Goal: Task Accomplishment & Management: Use online tool/utility

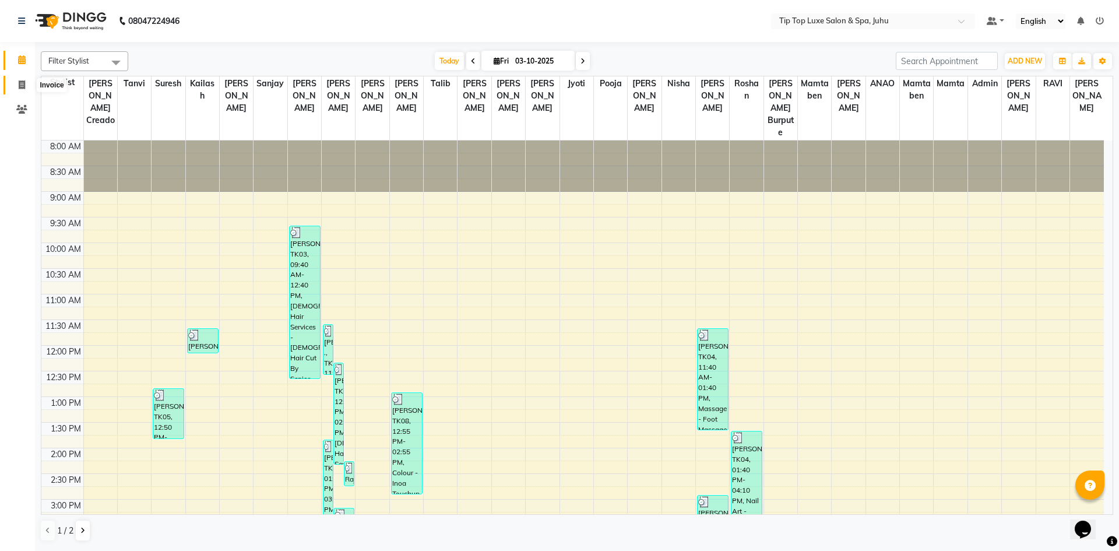
click at [20, 86] on icon at bounding box center [22, 84] width 6 height 9
select select "8298"
select select "service"
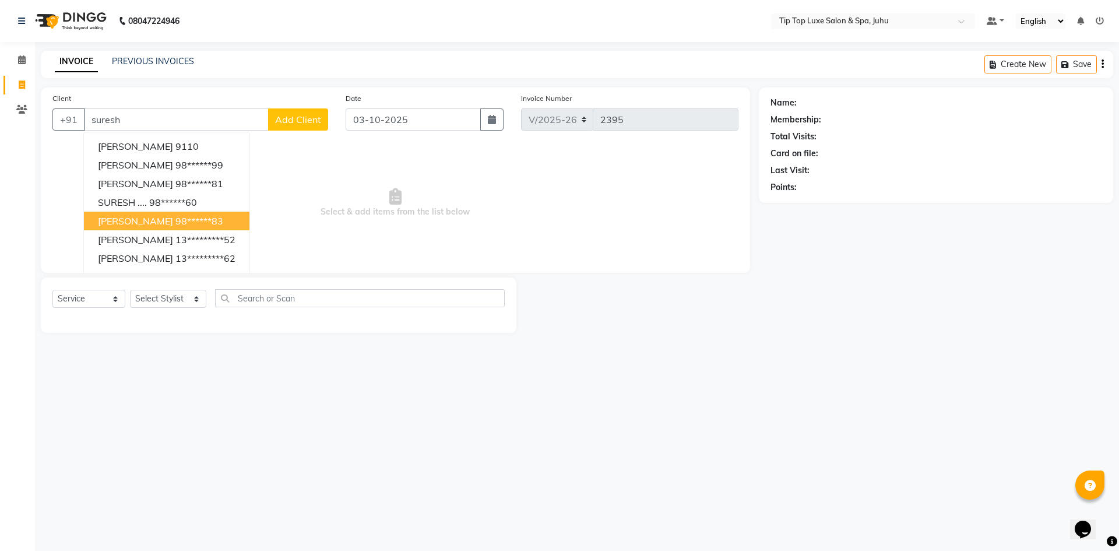
click at [210, 224] on ngb-highlight "98******83" at bounding box center [199, 221] width 48 height 12
type input "98******83"
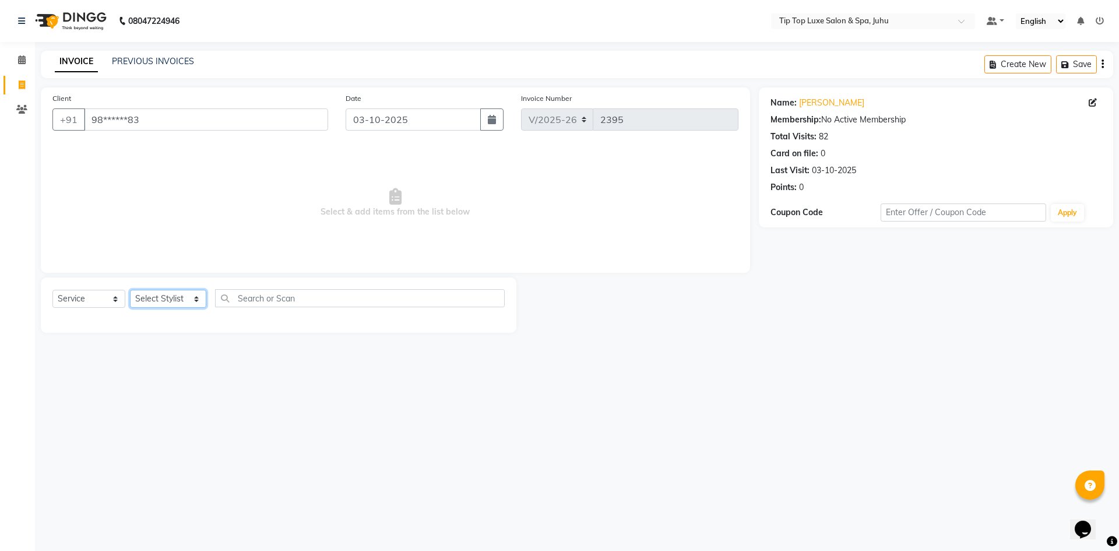
click at [180, 304] on select "Select Stylist [PERSON_NAME] admin [PERSON_NAME] creado ANAO [PERSON_NAME] Jyot…" at bounding box center [168, 299] width 76 height 18
select select "82312"
click at [130, 290] on select "Select Stylist [PERSON_NAME] admin [PERSON_NAME] creado ANAO [PERSON_NAME] Jyot…" at bounding box center [168, 299] width 76 height 18
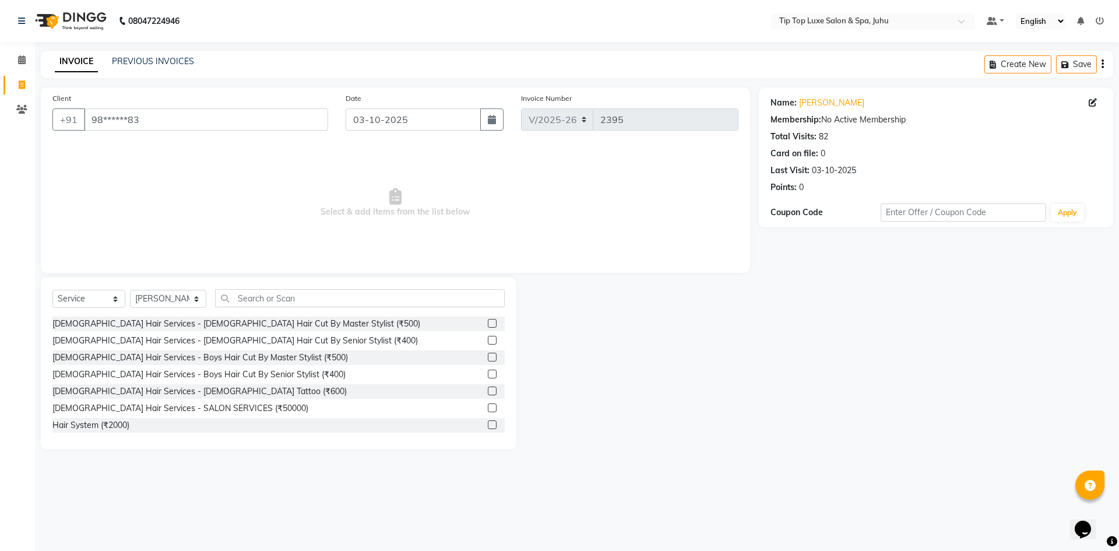
click at [488, 340] on label at bounding box center [492, 340] width 9 height 9
click at [488, 340] on input "checkbox" at bounding box center [492, 341] width 8 height 8
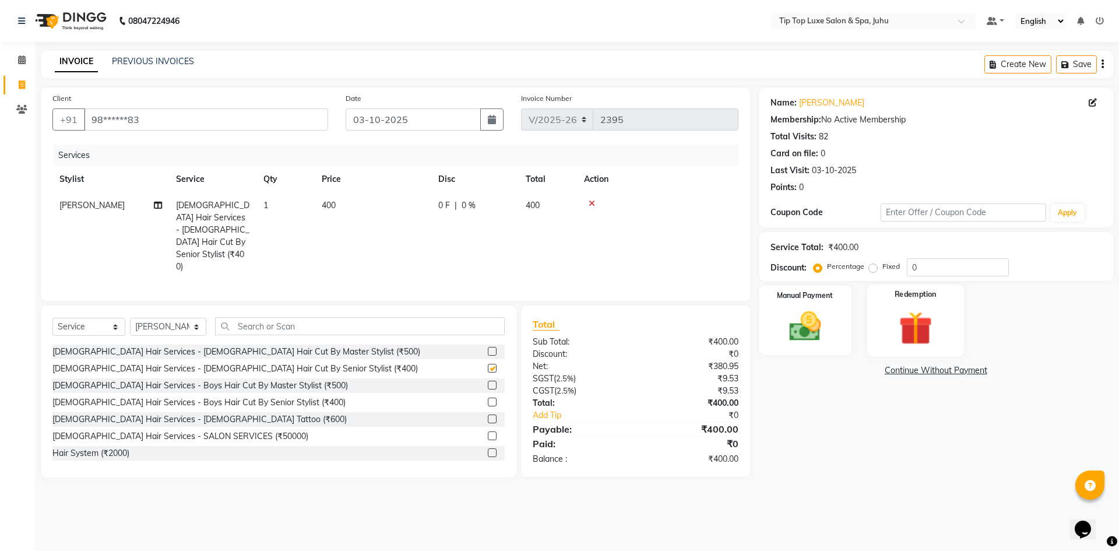
checkbox input "false"
click at [842, 325] on div "Manual Payment" at bounding box center [805, 321] width 97 height 72
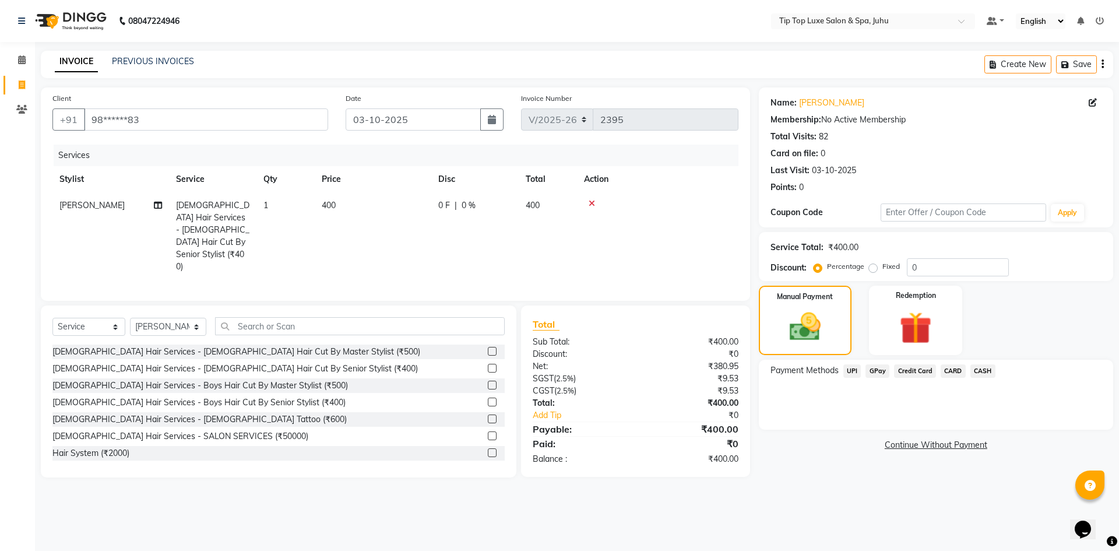
click at [859, 377] on span "UPI" at bounding box center [853, 370] width 18 height 13
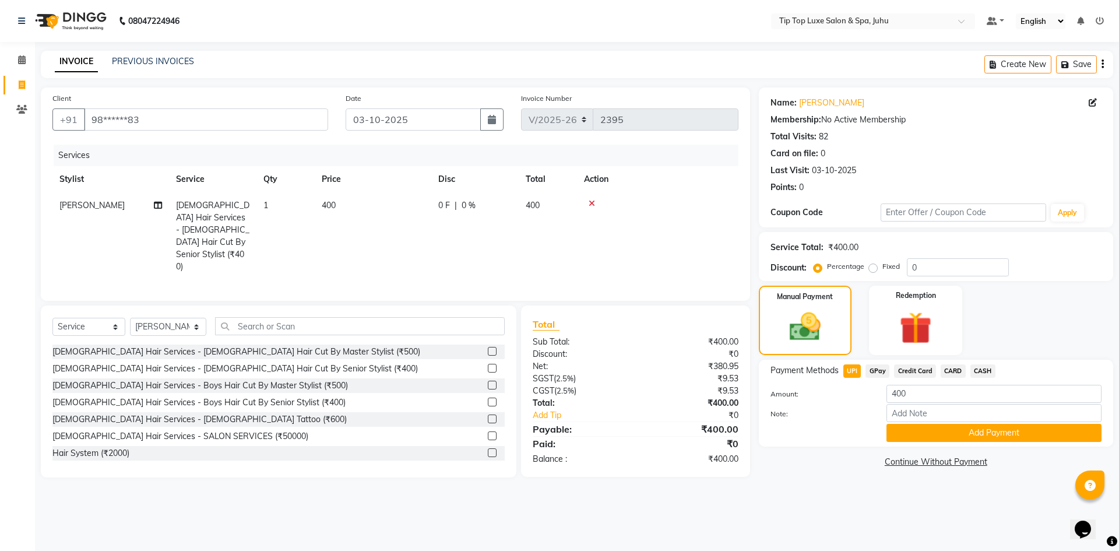
click at [899, 423] on div "Note:" at bounding box center [936, 414] width 349 height 20
click at [911, 439] on button "Add Payment" at bounding box center [994, 433] width 215 height 18
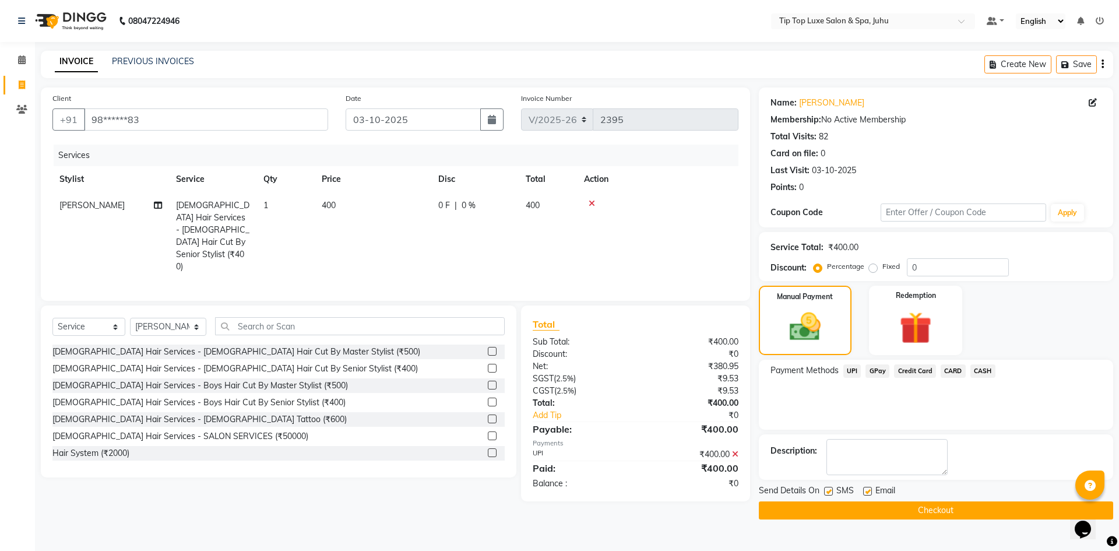
click at [905, 508] on button "Checkout" at bounding box center [936, 510] width 354 height 18
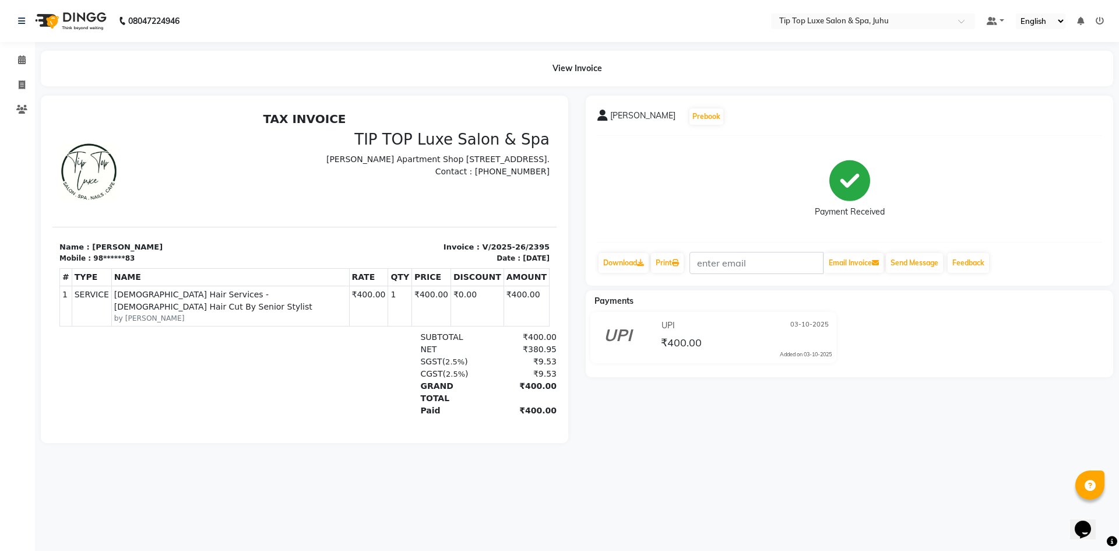
click at [1024, 515] on div "08047224946 Select Location × Tip Top Luxe Salon & Spa, Juhu Default Panel My P…" at bounding box center [559, 275] width 1119 height 551
click at [19, 78] on link "Invoice" at bounding box center [17, 85] width 28 height 19
select select "service"
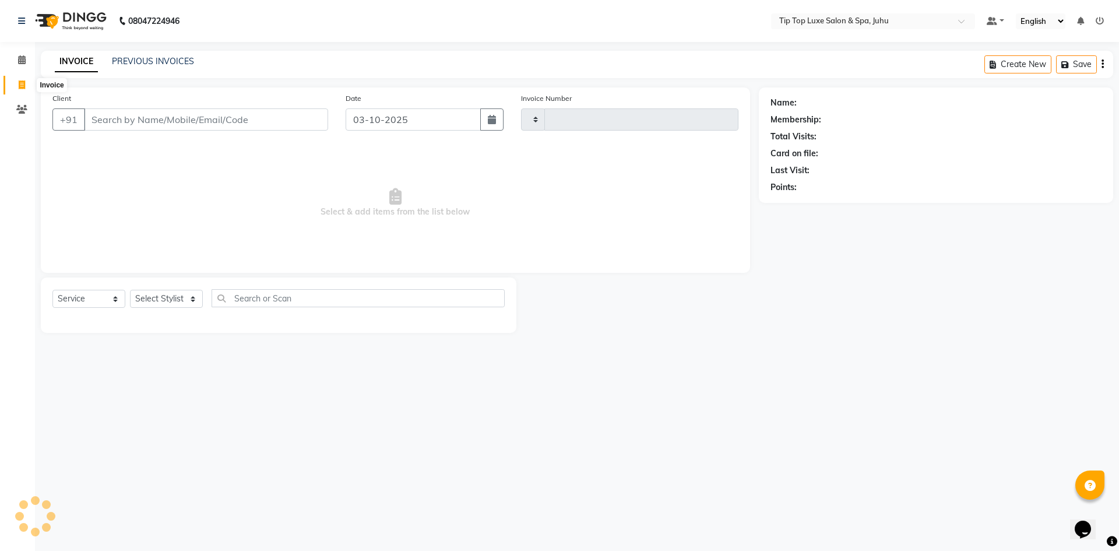
type input "2396"
select select "8298"
click at [113, 124] on input "Client" at bounding box center [206, 119] width 244 height 22
click at [135, 117] on input "Client" at bounding box center [206, 119] width 244 height 22
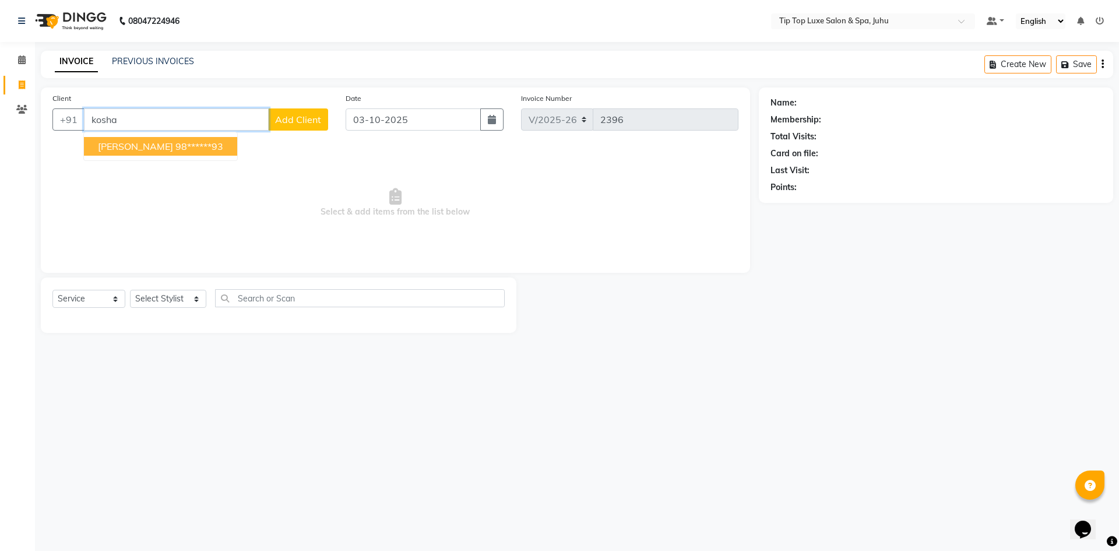
click at [141, 150] on span "[PERSON_NAME]" at bounding box center [135, 147] width 75 height 12
type input "98******93"
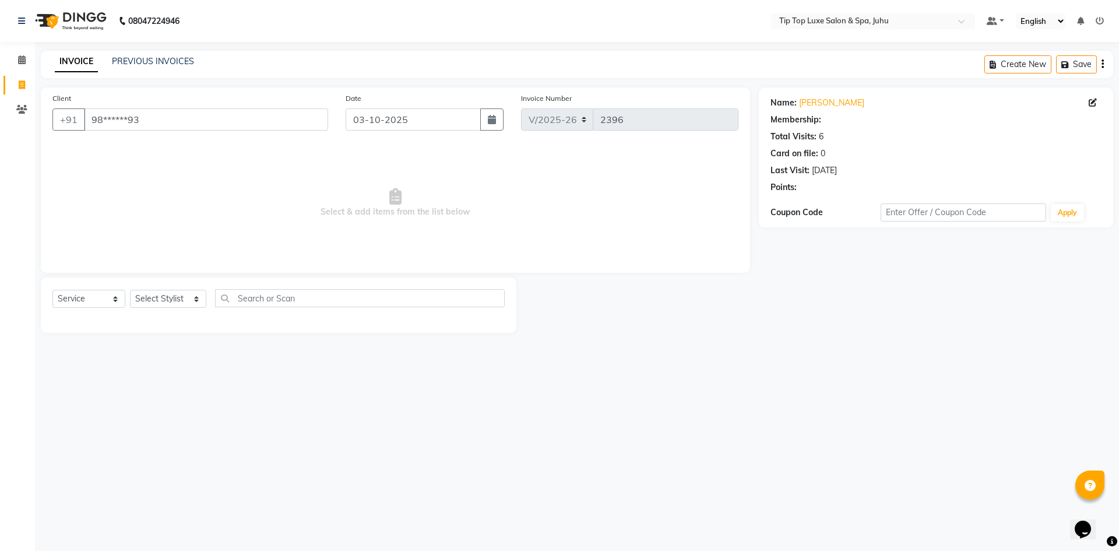
select select "1: Object"
click at [154, 300] on select "Select Stylist [PERSON_NAME] admin [PERSON_NAME] creado ANAO [PERSON_NAME] Jyot…" at bounding box center [168, 299] width 76 height 18
select select "82326"
click at [130, 290] on select "Select Stylist [PERSON_NAME] admin [PERSON_NAME] creado ANAO [PERSON_NAME] Jyot…" at bounding box center [168, 299] width 76 height 18
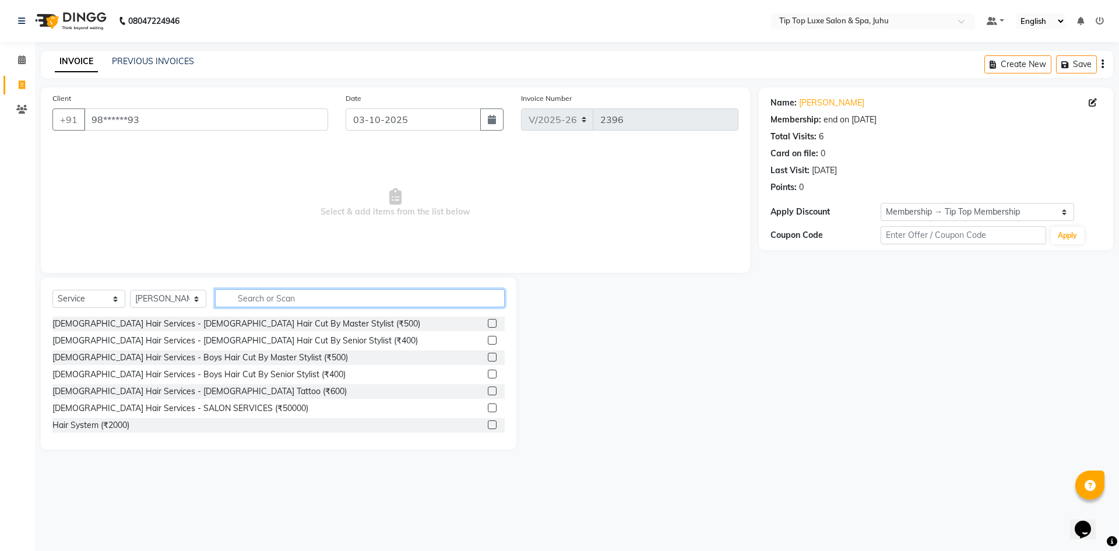
click at [312, 297] on input "text" at bounding box center [360, 298] width 290 height 18
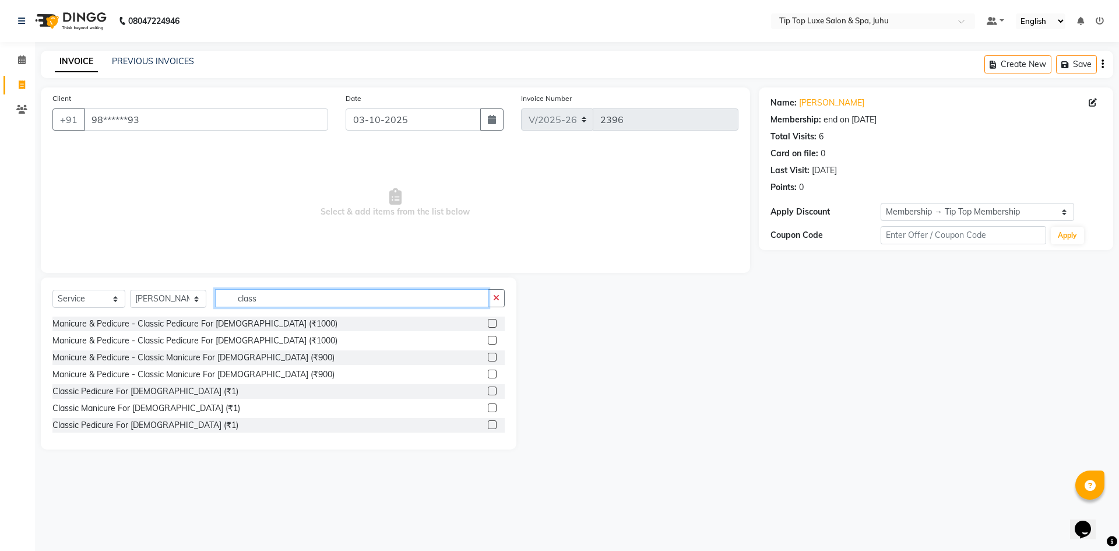
type input "class"
click at [488, 322] on label at bounding box center [492, 323] width 9 height 9
click at [488, 322] on input "checkbox" at bounding box center [492, 324] width 8 height 8
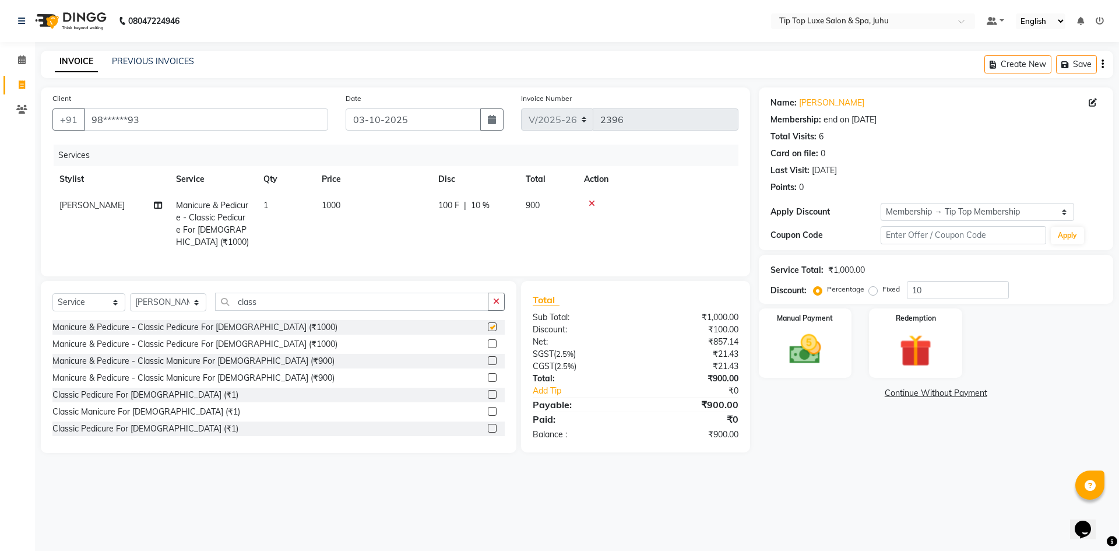
checkbox input "false"
click at [792, 332] on img at bounding box center [805, 349] width 54 height 38
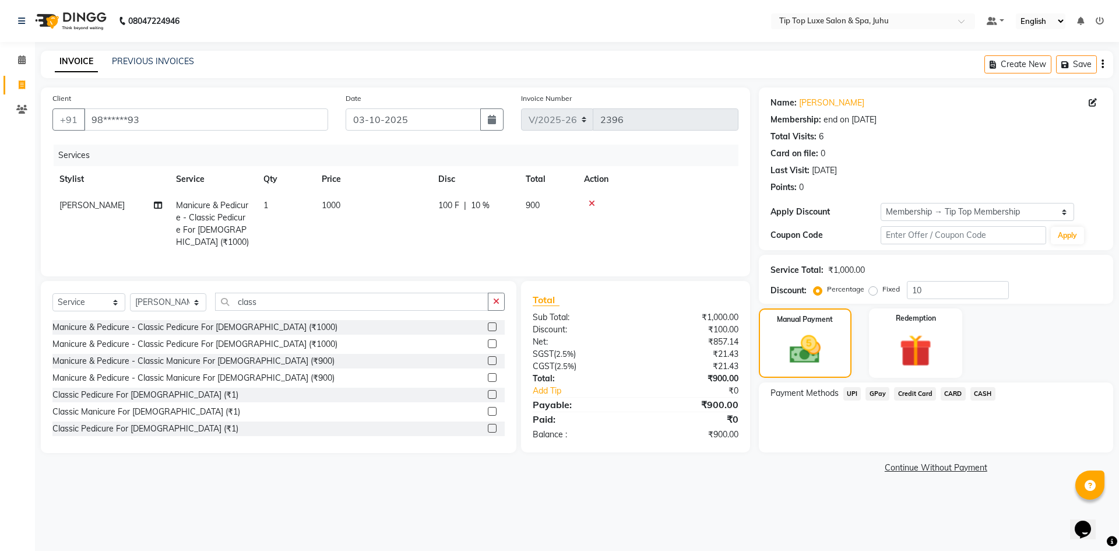
click at [856, 395] on span "UPI" at bounding box center [853, 393] width 18 height 13
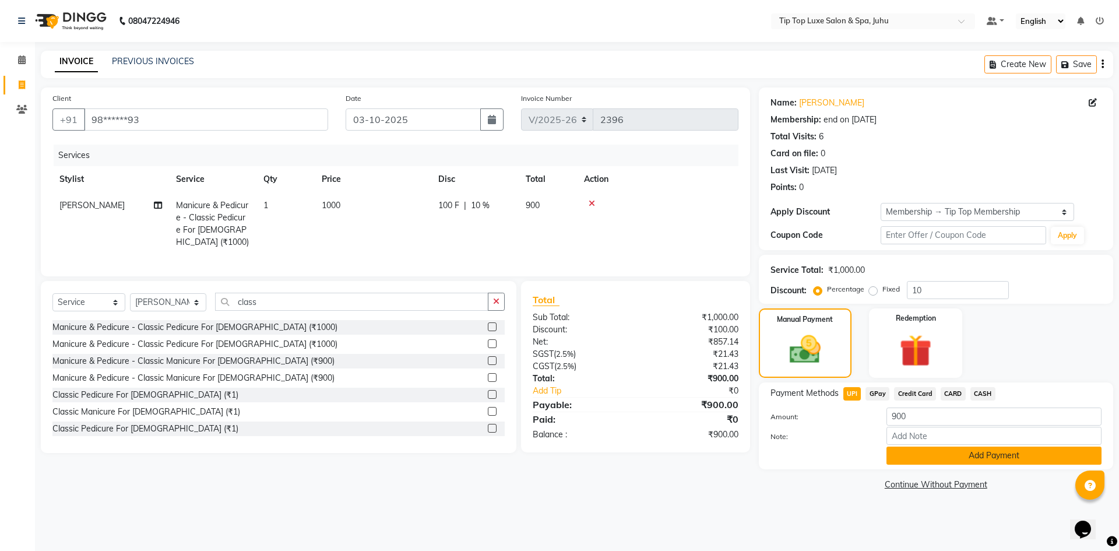
click at [915, 451] on button "Add Payment" at bounding box center [994, 456] width 215 height 18
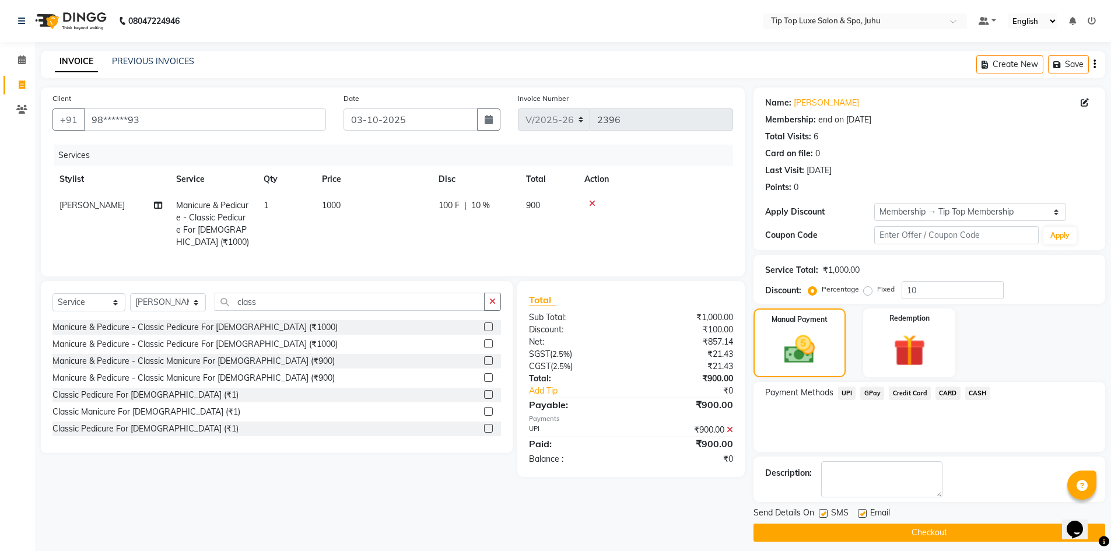
click at [908, 531] on button "Checkout" at bounding box center [929, 533] width 352 height 18
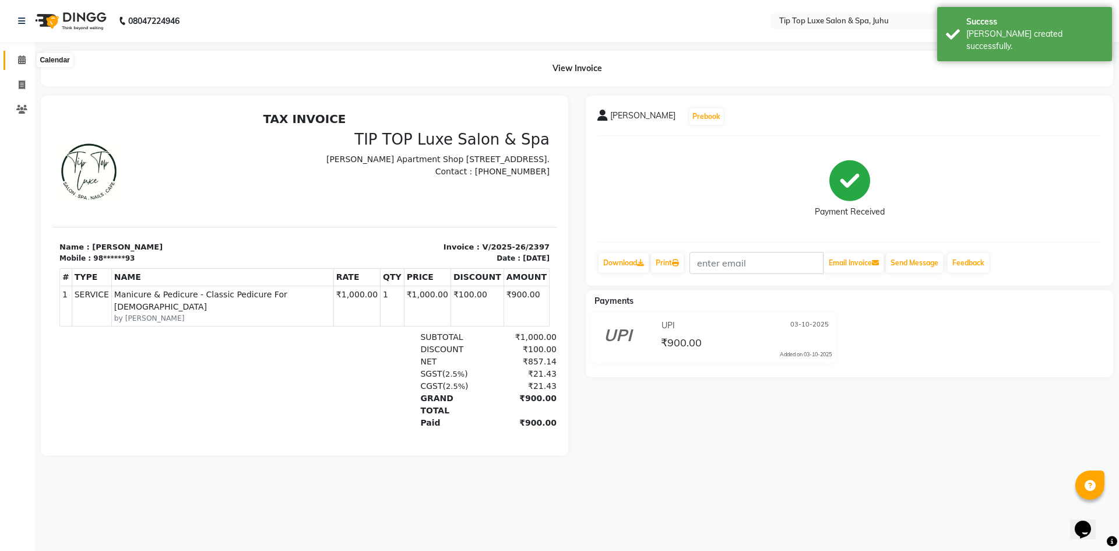
click at [22, 58] on icon at bounding box center [22, 59] width 8 height 9
